Goal: Transaction & Acquisition: Purchase product/service

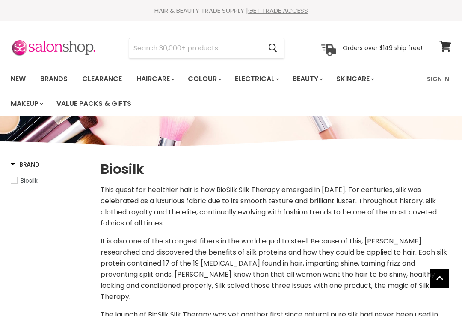
select select "manual"
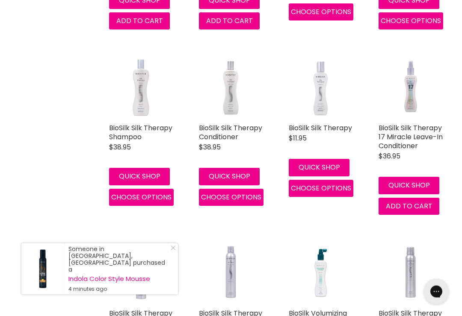
scroll to position [703, 0]
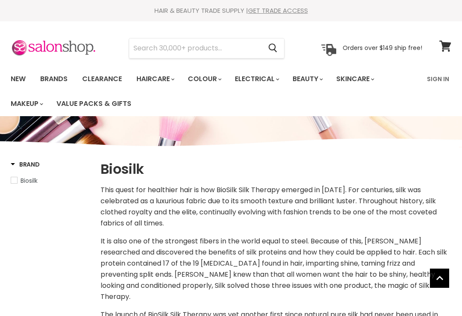
select select "manual"
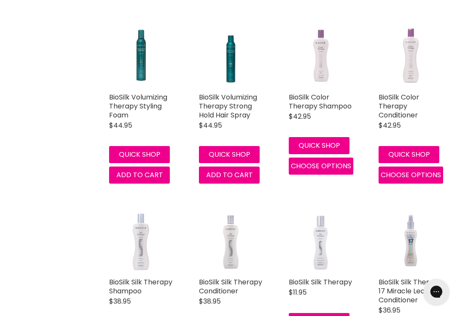
scroll to position [577, 0]
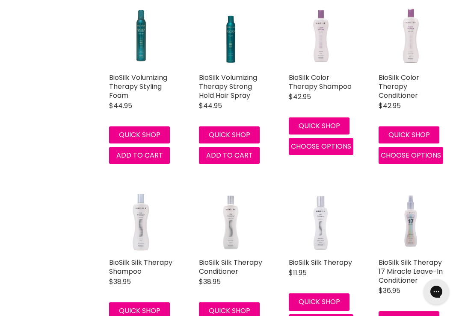
click at [325, 204] on img "Main content" at bounding box center [320, 222] width 41 height 64
